Goal: Information Seeking & Learning: Learn about a topic

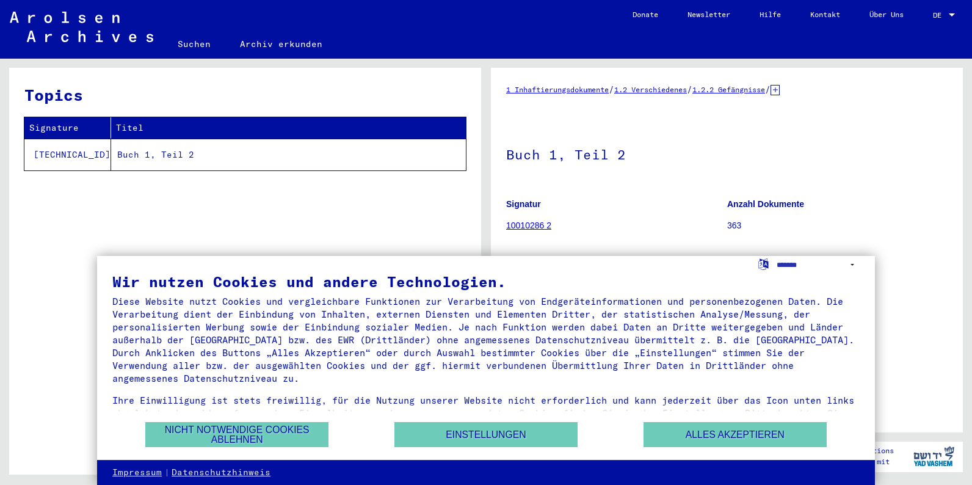
click at [953, 16] on div at bounding box center [952, 14] width 6 height 3
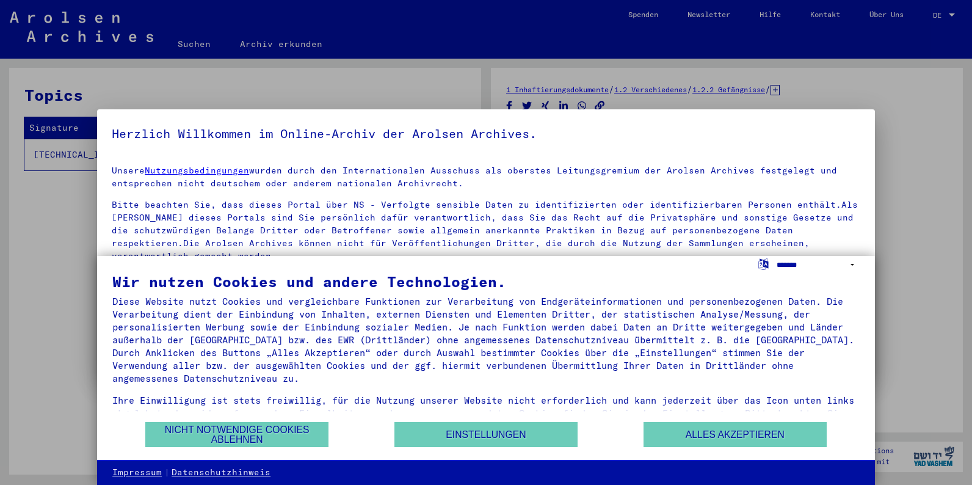
click at [776, 256] on select "**********" at bounding box center [817, 265] width 83 height 18
select select "*****"
click option "**********" at bounding box center [0, 0] width 0 height 0
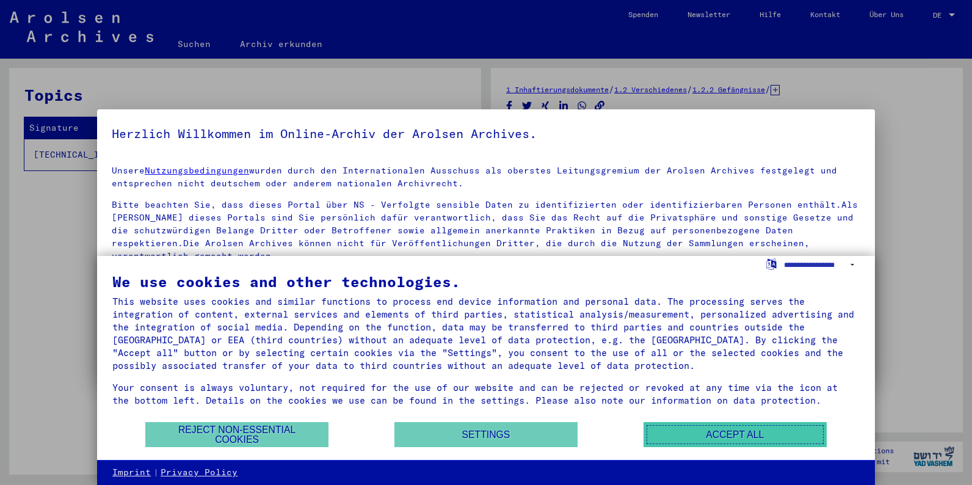
click at [690, 438] on button "Accept all" at bounding box center [734, 434] width 183 height 25
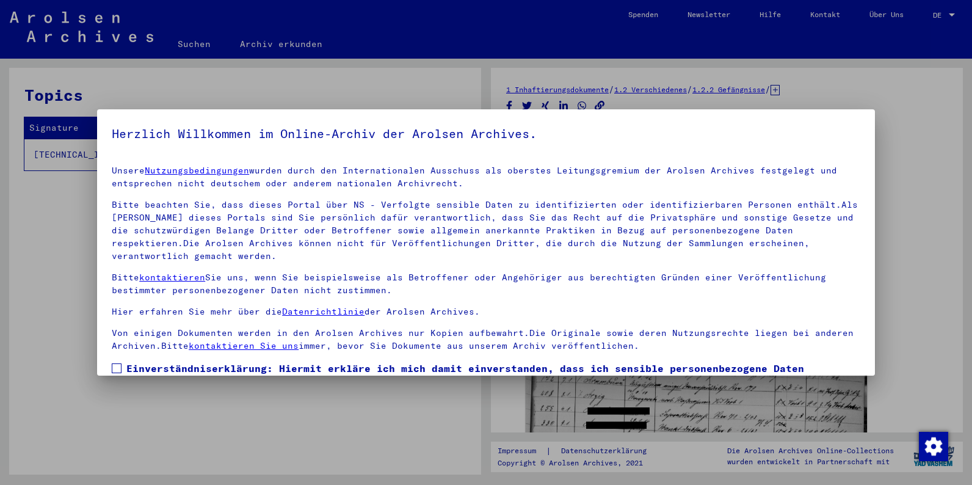
click at [950, 15] on div at bounding box center [486, 242] width 972 height 485
click at [674, 291] on div "Unsere Nutzungsbedingungen wurden durch den Internationalen Ausschuss als obers…" at bounding box center [486, 258] width 748 height 188
click at [412, 441] on div at bounding box center [486, 242] width 972 height 485
drag, startPoint x: 767, startPoint y: 121, endPoint x: 493, endPoint y: 305, distance: 330.5
click at [493, 305] on mat-dialog-container "Herzlich Willkommen im Online-Archiv der Arolsen Archives. Unsere Nutzungsbedin…" at bounding box center [486, 242] width 778 height 267
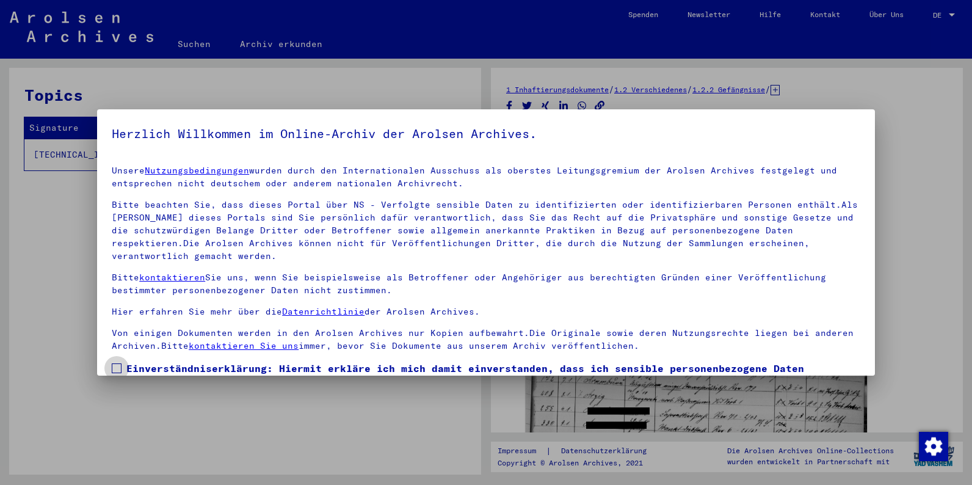
click at [119, 363] on span at bounding box center [117, 368] width 10 height 10
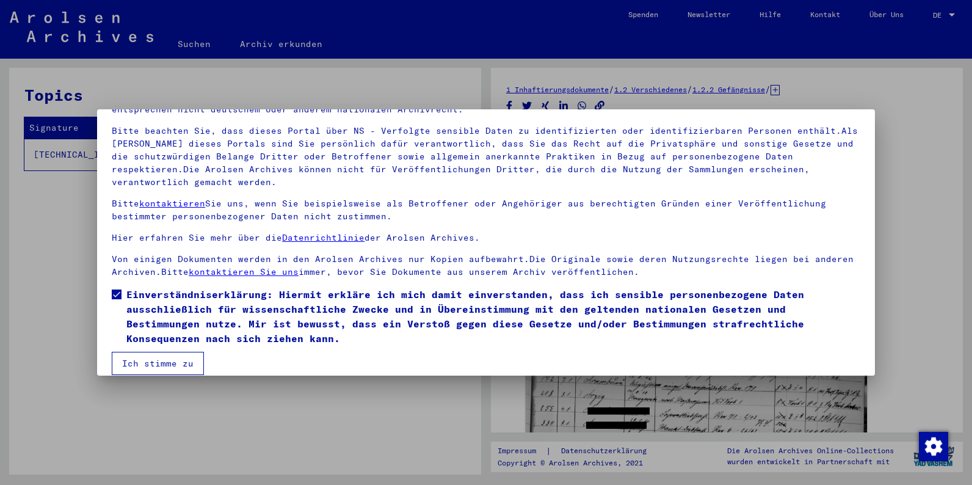
click at [180, 353] on button "Ich stimme zu" at bounding box center [158, 363] width 92 height 23
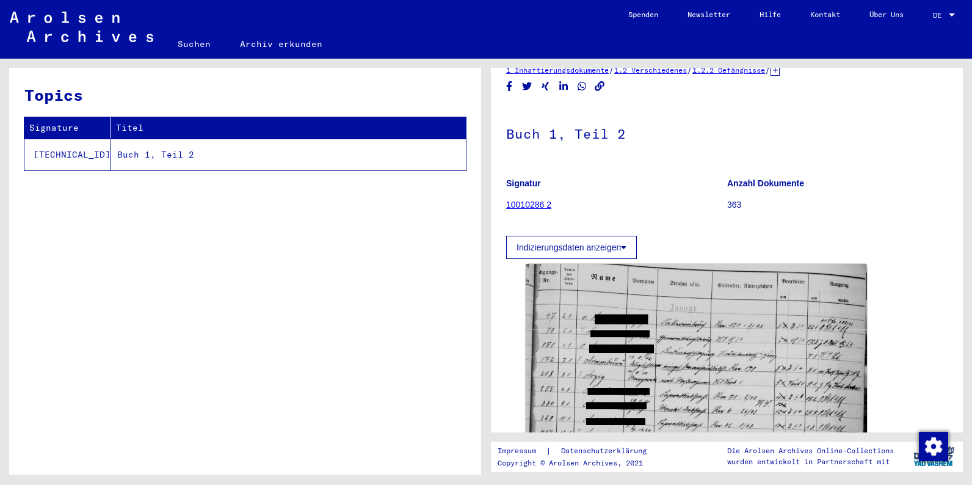
scroll to position [0, 0]
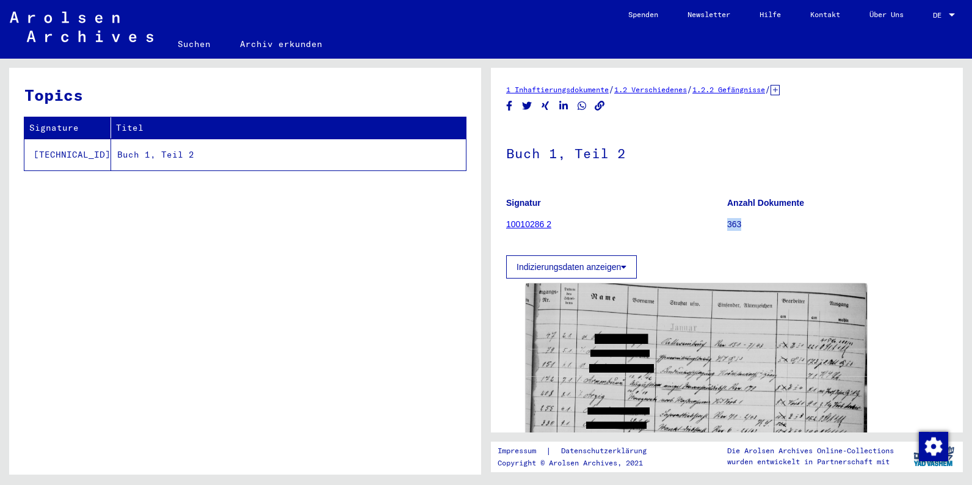
click at [922, 225] on figure "Anzahl Dokumente 363" at bounding box center [837, 215] width 220 height 55
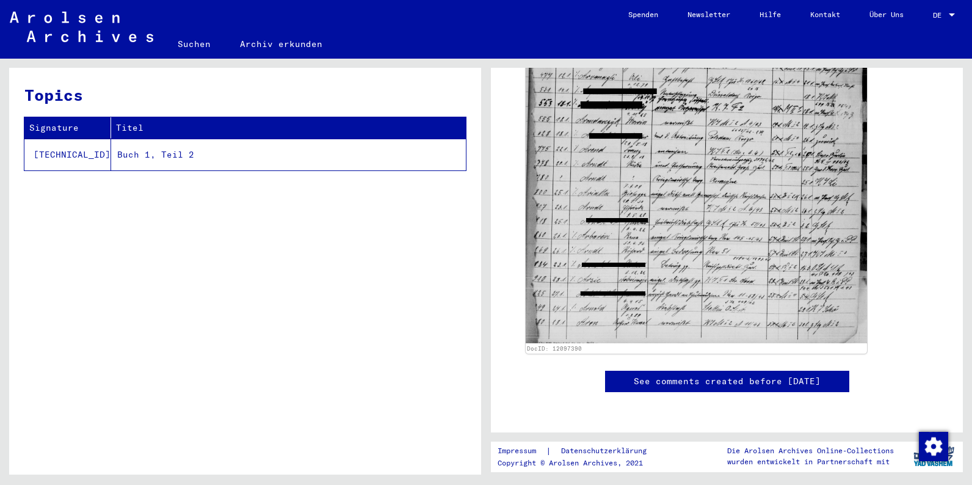
scroll to position [558, 0]
click at [949, 15] on div at bounding box center [952, 14] width 6 height 3
click at [928, 23] on span "English" at bounding box center [921, 21] width 30 height 9
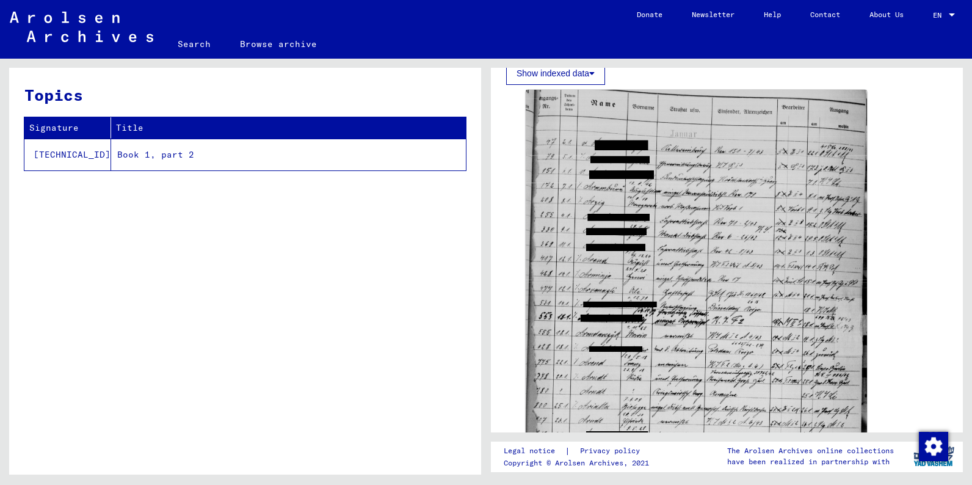
scroll to position [173, 0]
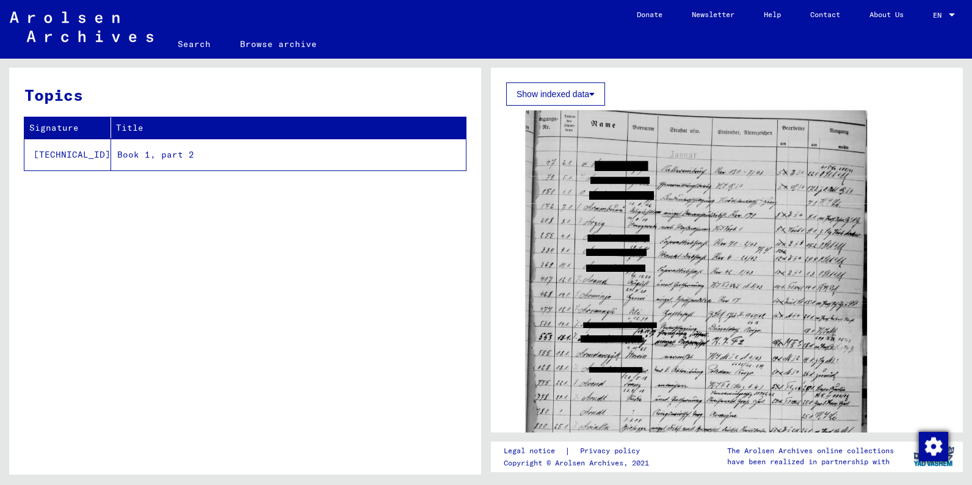
click at [936, 447] on img "button" at bounding box center [933, 446] width 29 height 29
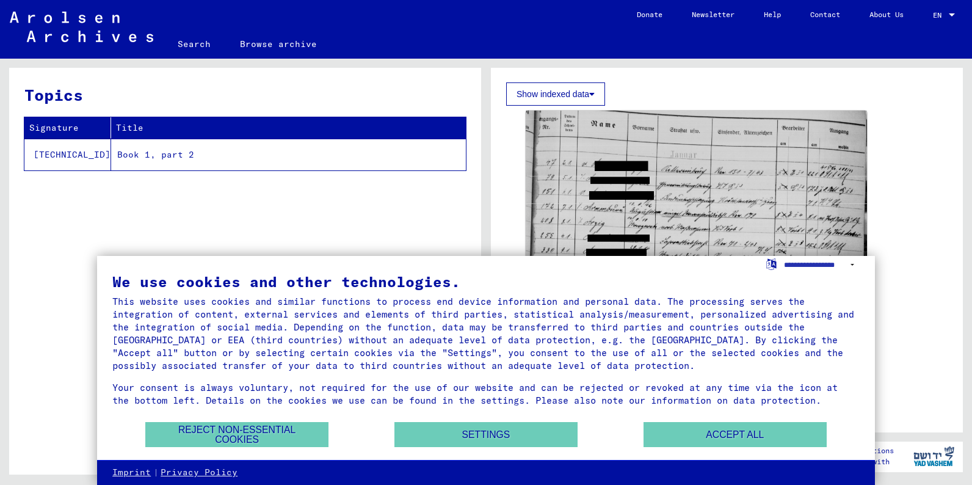
click at [917, 335] on div "DocID: 12097390" at bounding box center [727, 349] width 412 height 486
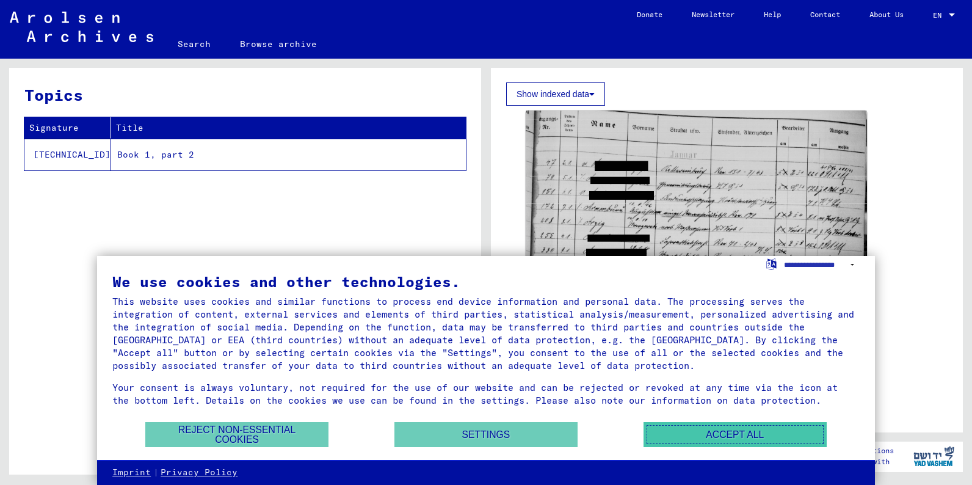
click at [689, 436] on button "Accept all" at bounding box center [734, 434] width 183 height 25
